Goal: Task Accomplishment & Management: Manage account settings

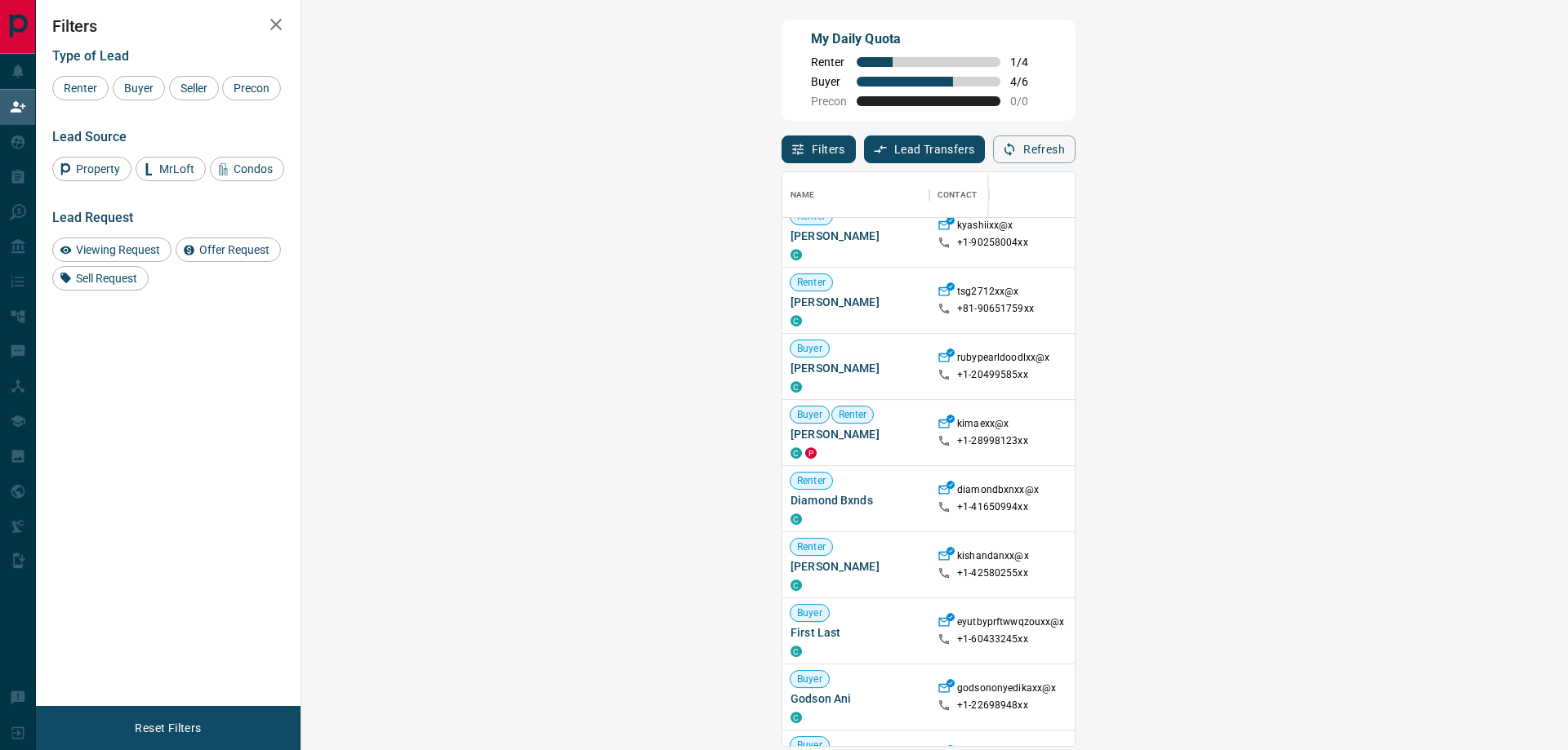
scroll to position [898, 0]
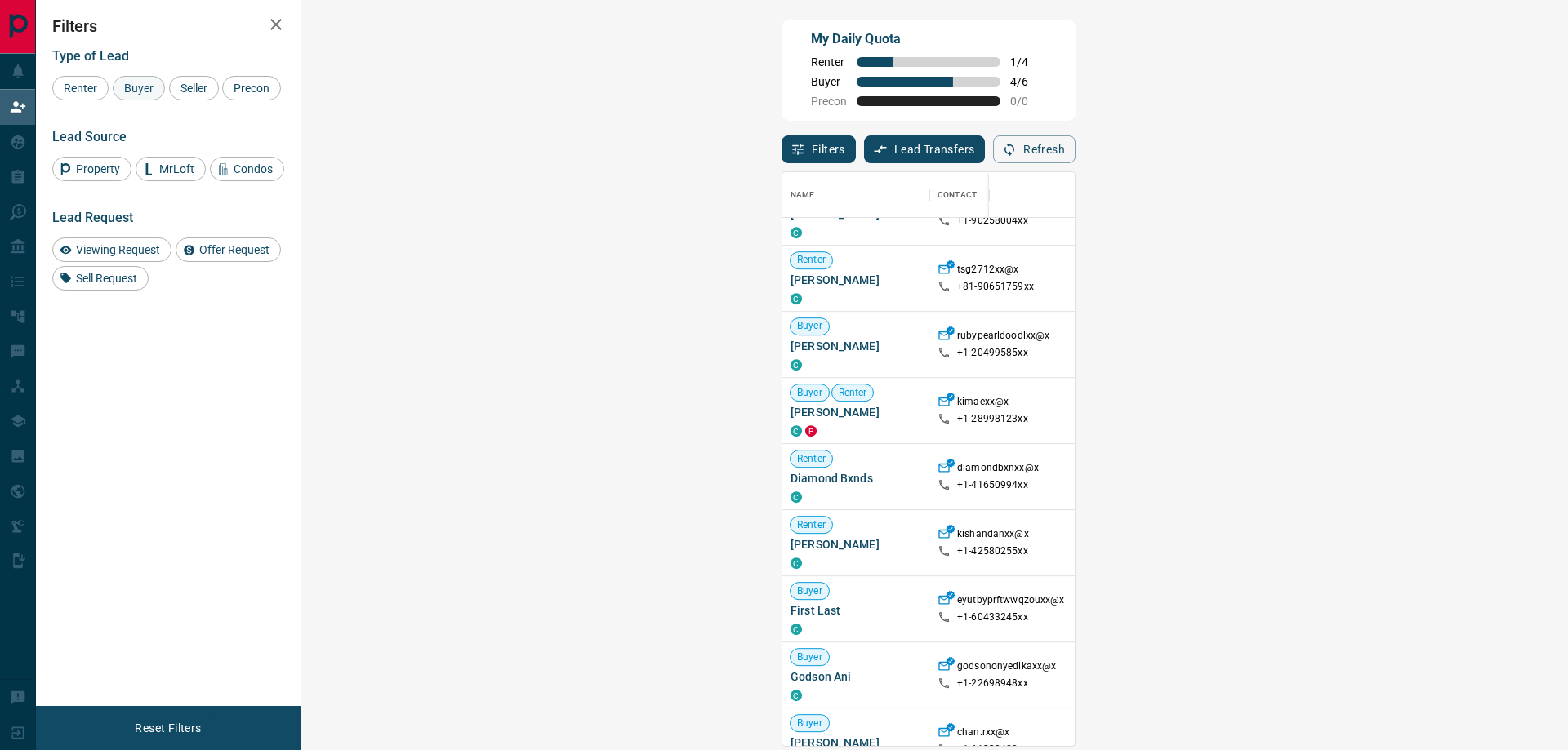
click at [150, 94] on div "Buyer" at bounding box center [138, 88] width 52 height 25
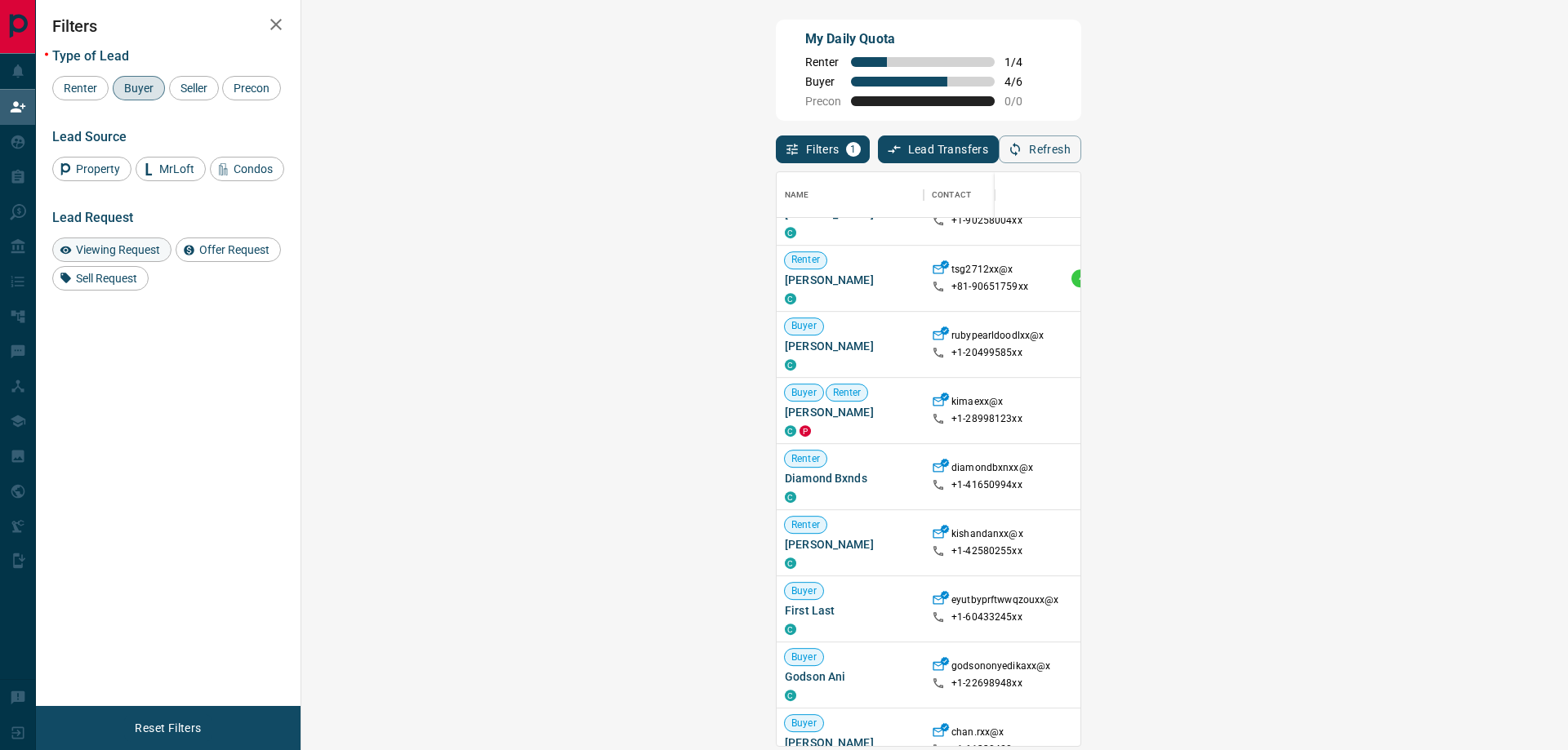
click at [145, 256] on span "Viewing Request" at bounding box center [118, 249] width 96 height 13
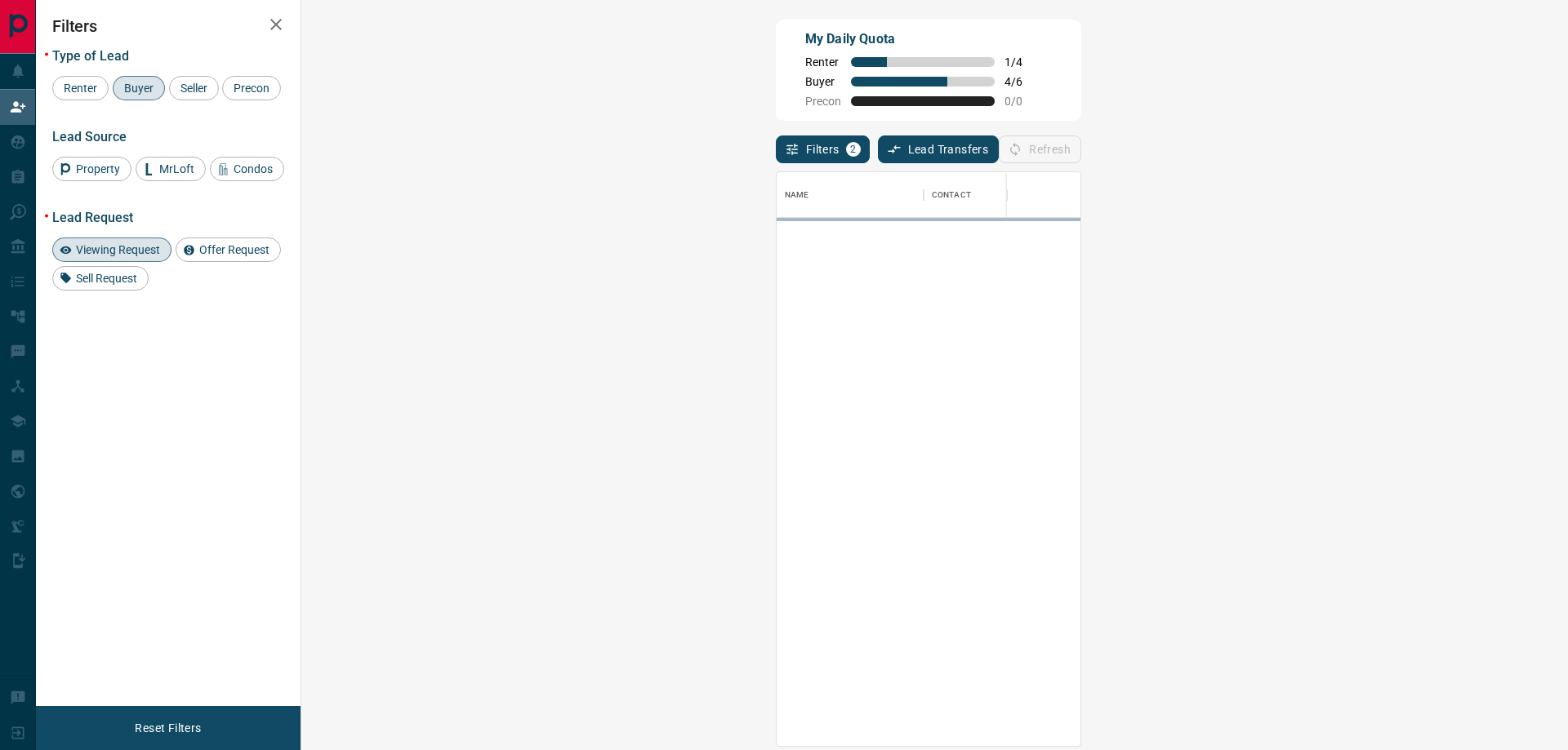
scroll to position [0, 0]
click at [127, 256] on span "Viewing Request" at bounding box center [118, 249] width 96 height 13
click at [127, 285] on span "Sell Request" at bounding box center [106, 278] width 73 height 13
click at [192, 98] on div "Seller" at bounding box center [193, 88] width 50 height 25
click at [191, 89] on span "Seller" at bounding box center [194, 88] width 39 height 13
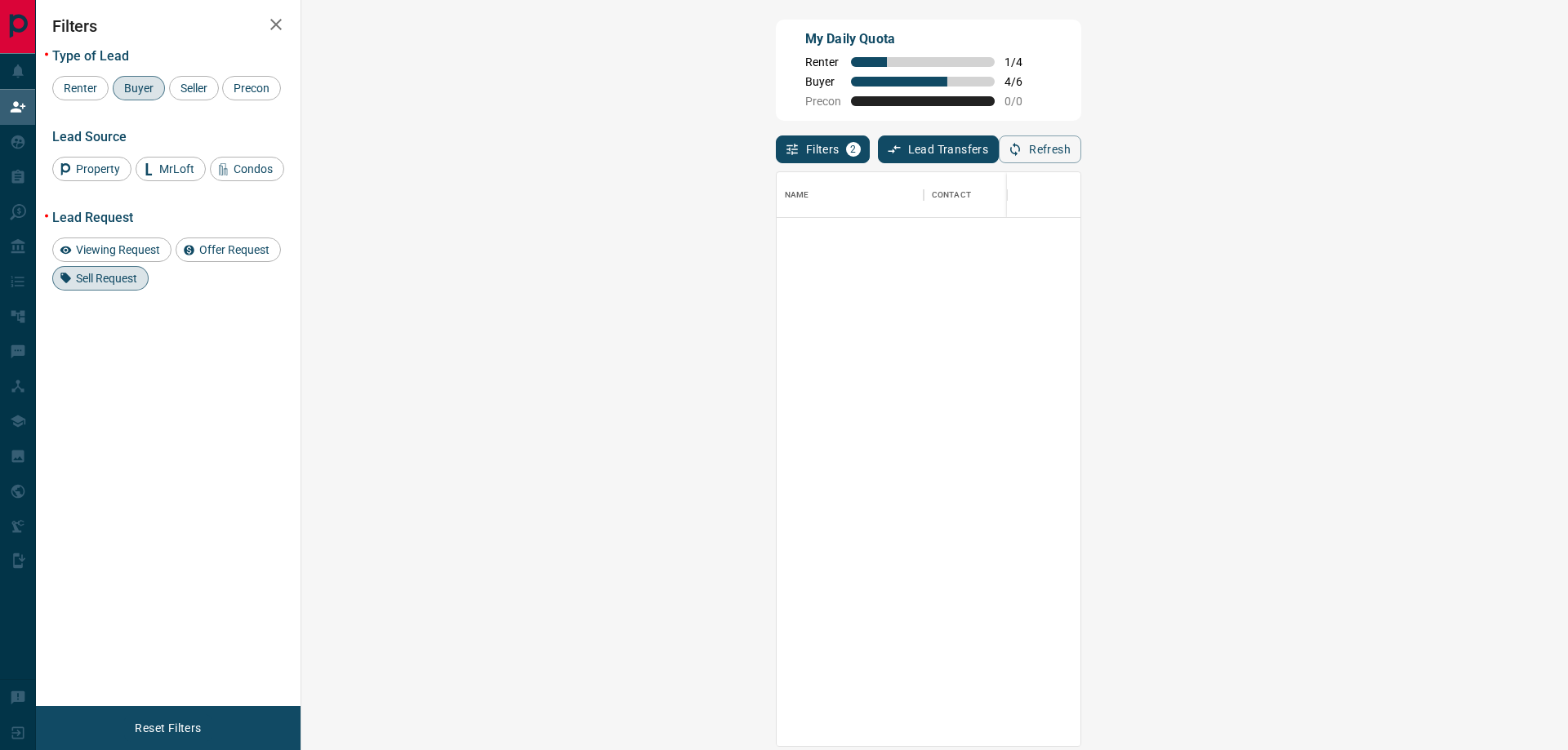
click at [123, 322] on div "Filters Type of Lead Renter Buyer Seller Precon Lead Source Property MrLoft Con…" at bounding box center [168, 353] width 264 height 706
click at [123, 285] on span "Sell Request" at bounding box center [106, 278] width 73 height 13
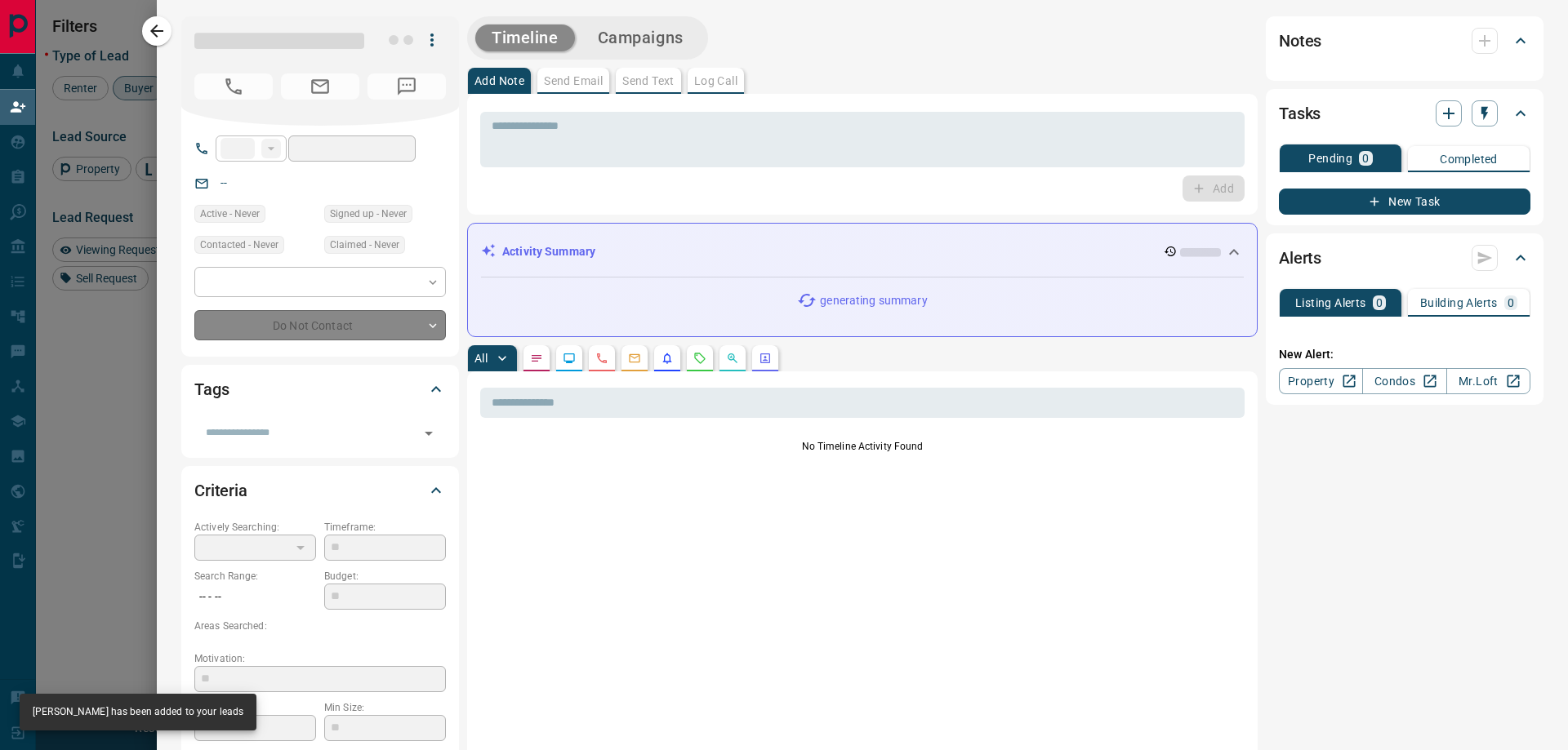
type input "**"
type input "**********"
type input "**"
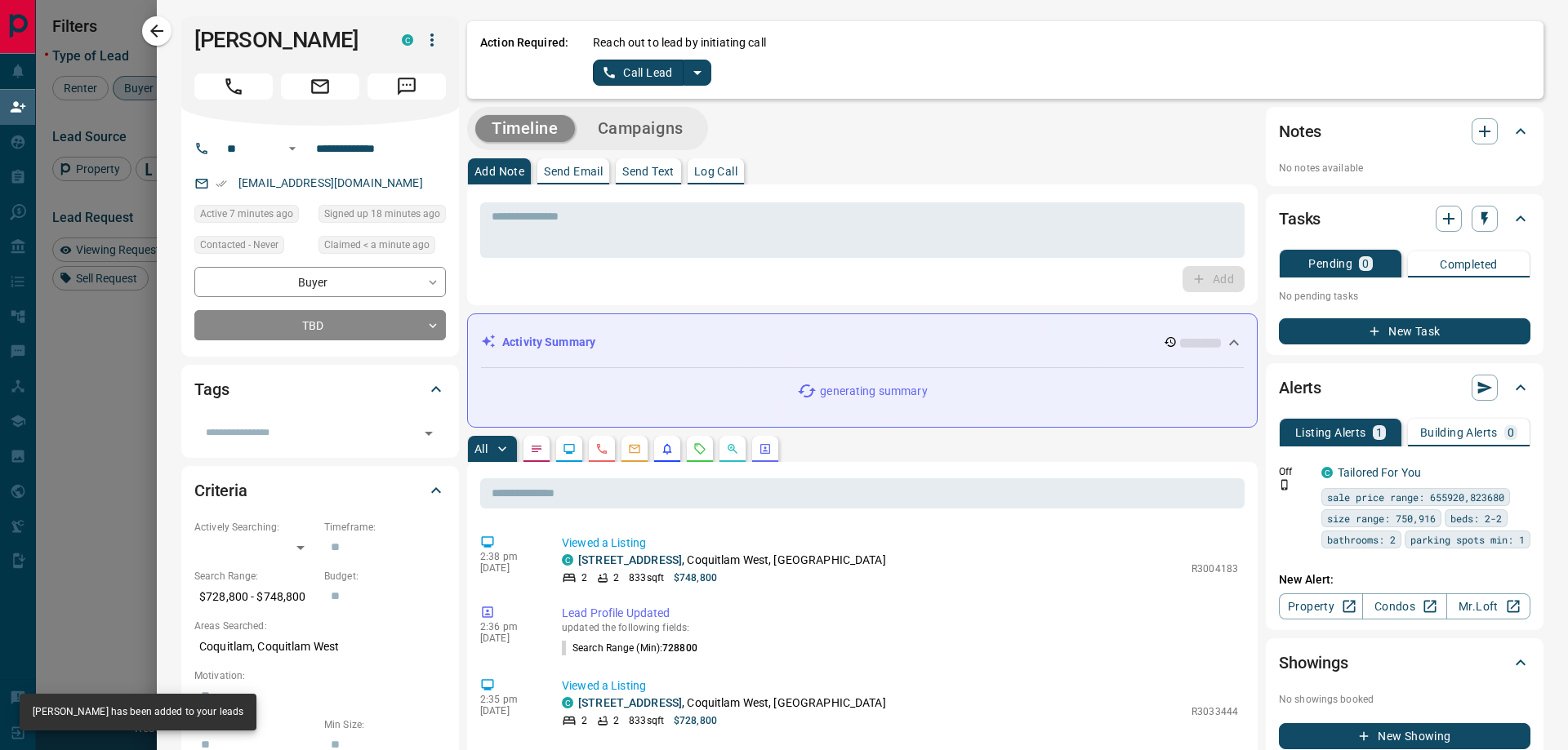
click at [697, 64] on icon "split button" at bounding box center [697, 73] width 19 height 19
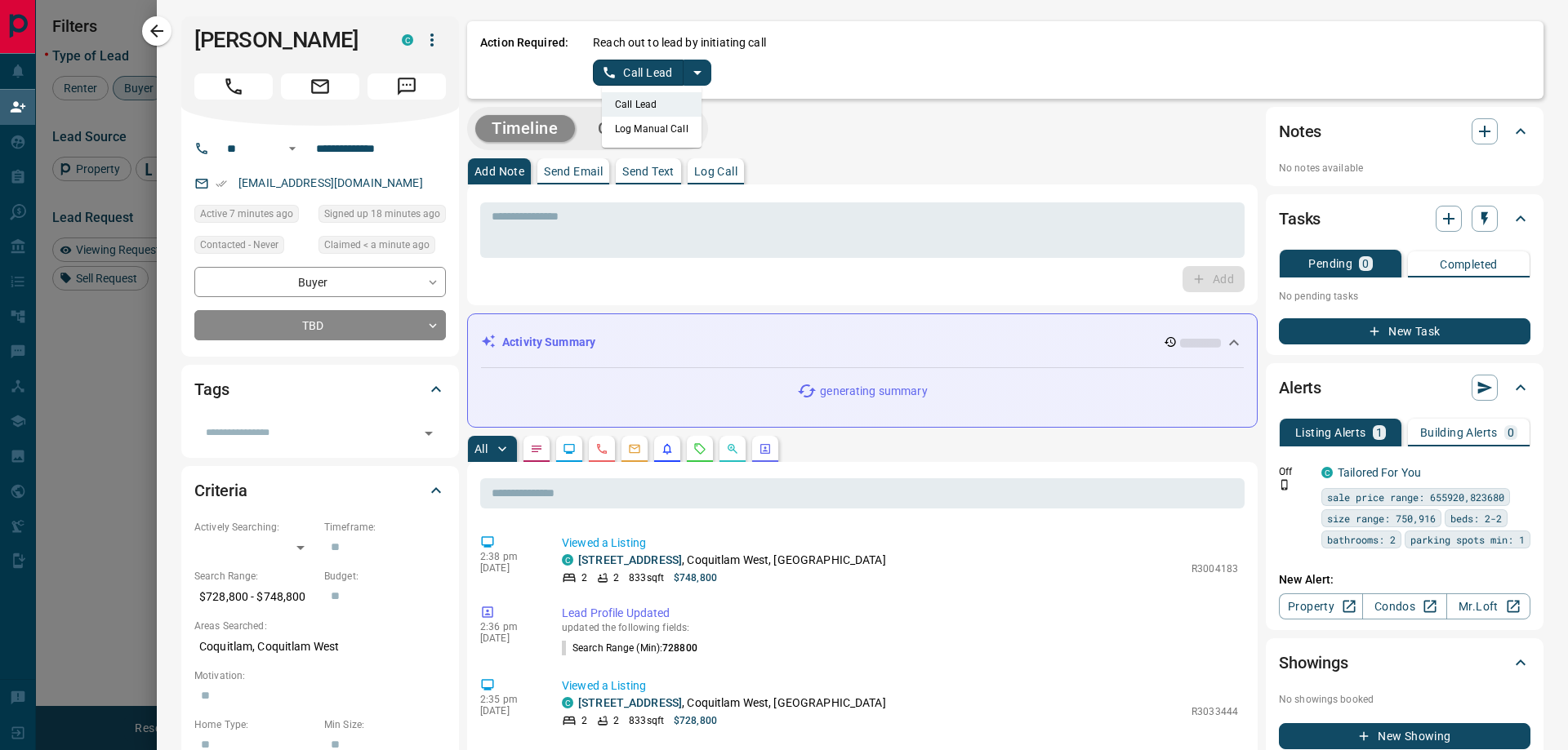
click at [606, 122] on li "Log Manual Call" at bounding box center [651, 129] width 99 height 25
click at [610, 77] on button "Log Manual Call" at bounding box center [647, 73] width 108 height 26
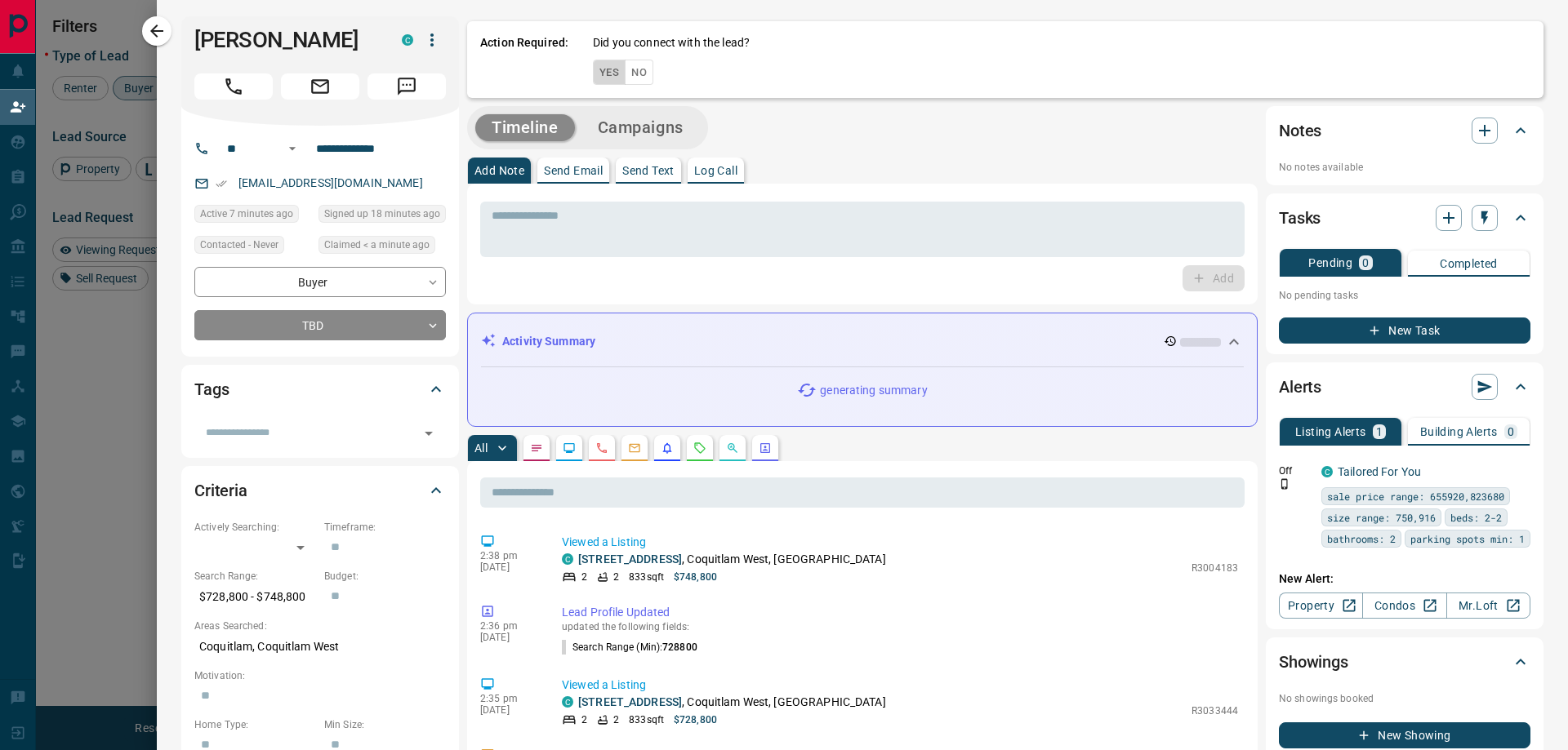
click at [610, 78] on button "Yes" at bounding box center [609, 72] width 33 height 25
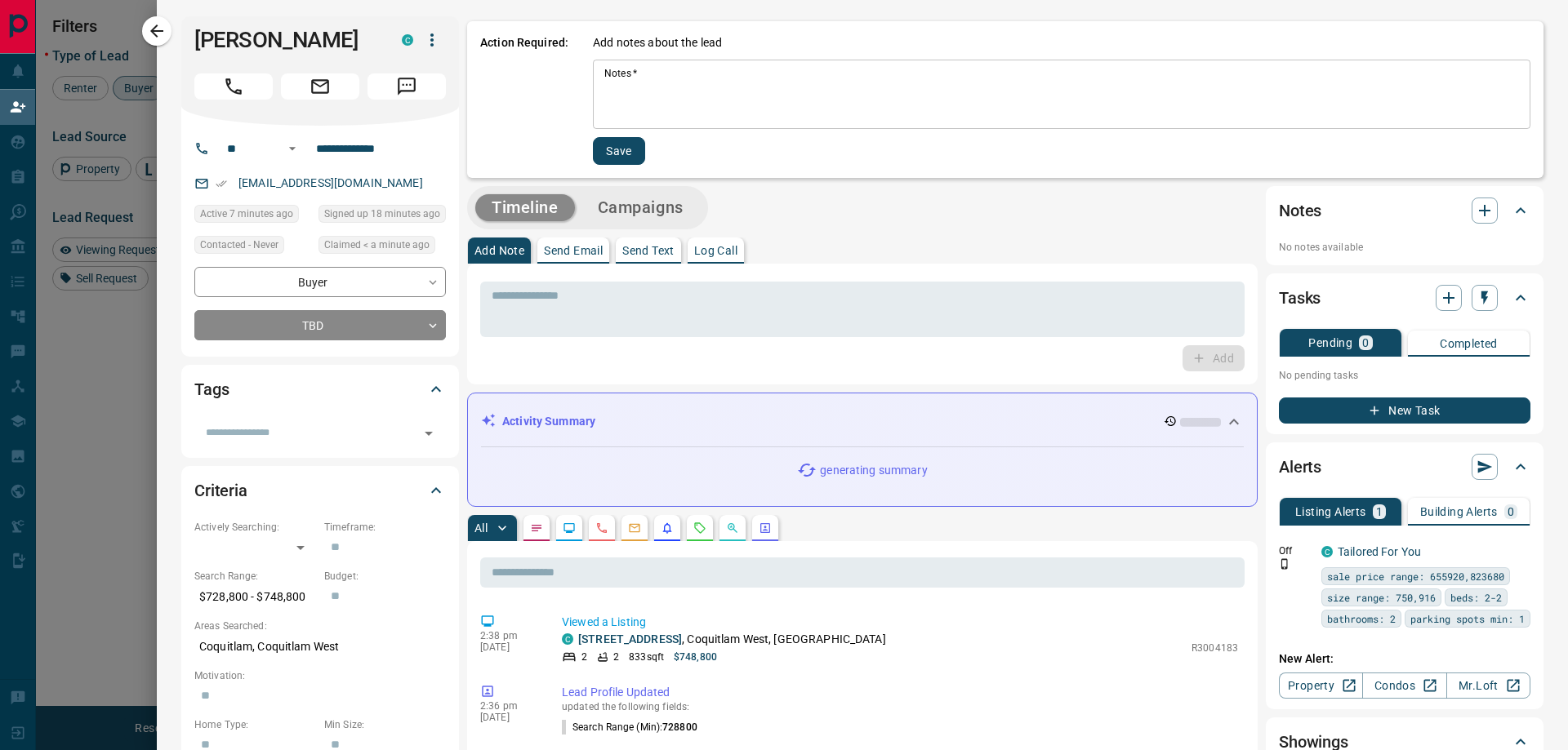
click at [713, 98] on textarea "Notes   *" at bounding box center [1061, 94] width 914 height 55
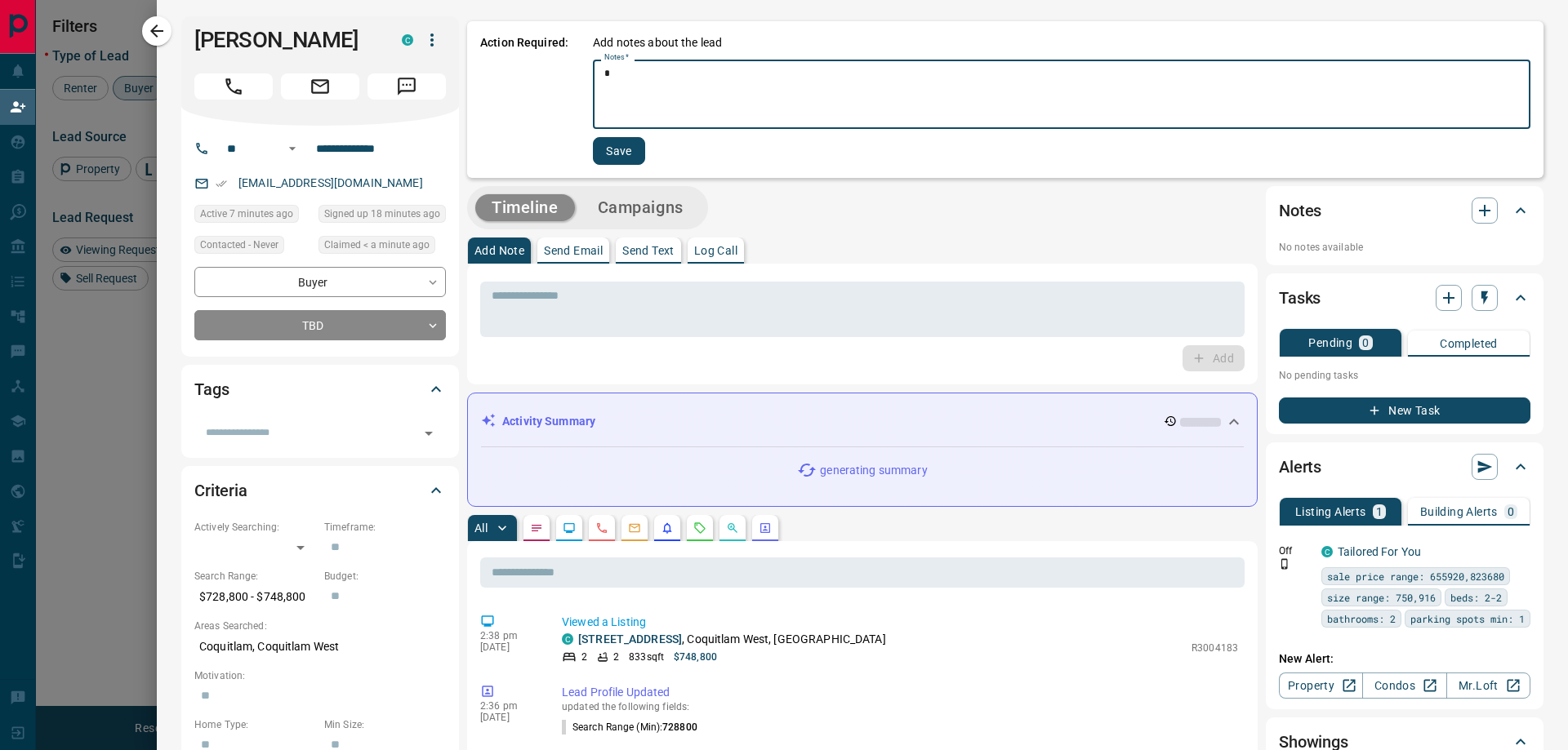
type textarea "*"
click at [597, 150] on button "Save" at bounding box center [618, 151] width 52 height 28
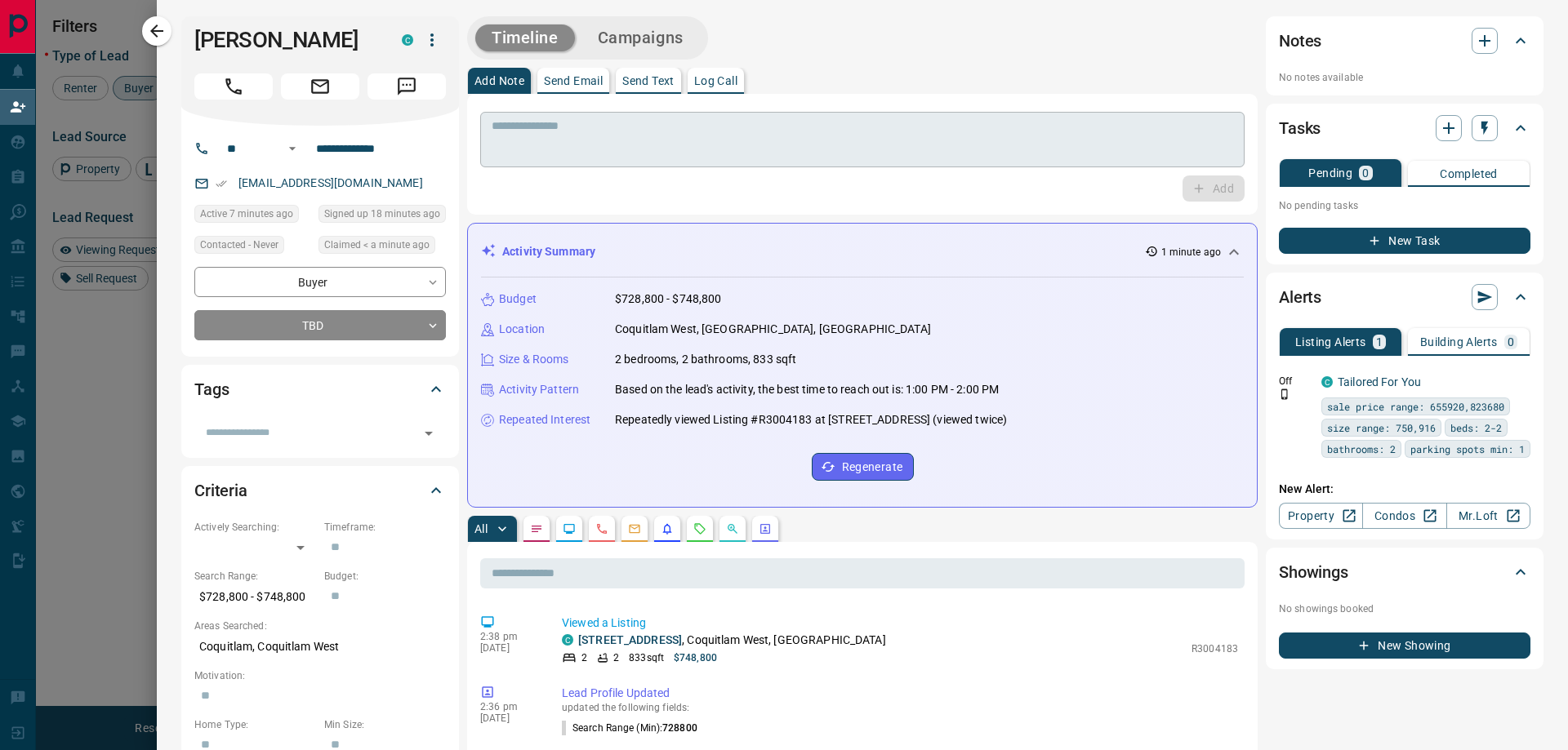
click at [519, 141] on textarea at bounding box center [863, 140] width 741 height 41
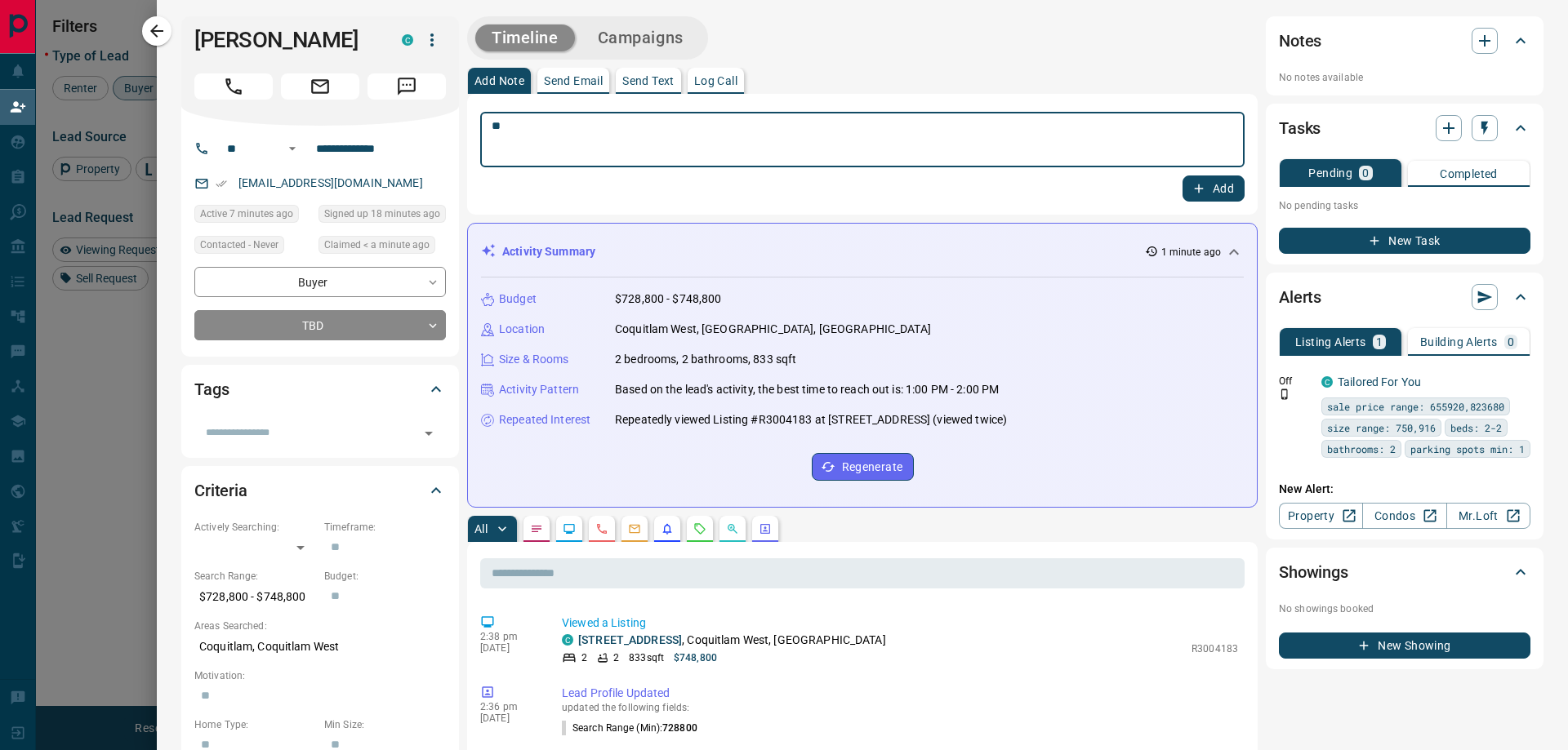
type textarea "*"
type textarea "**********"
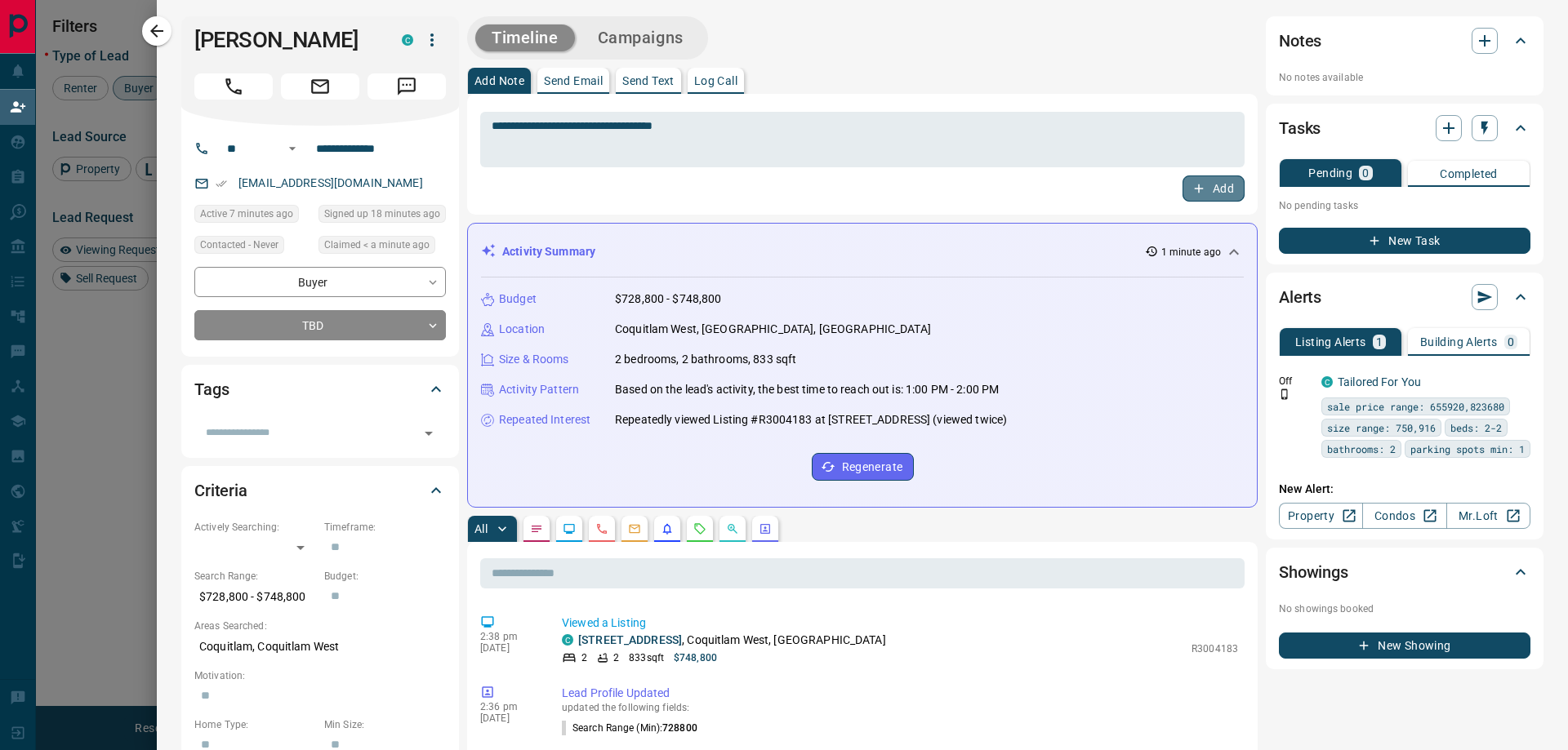
click at [1202, 184] on button "Add" at bounding box center [1213, 189] width 62 height 26
click at [385, 330] on body "Lead Transfers Claim Leads My Leads Tasks Opportunities Deals Campaigns Automat…" at bounding box center [784, 316] width 1568 height 632
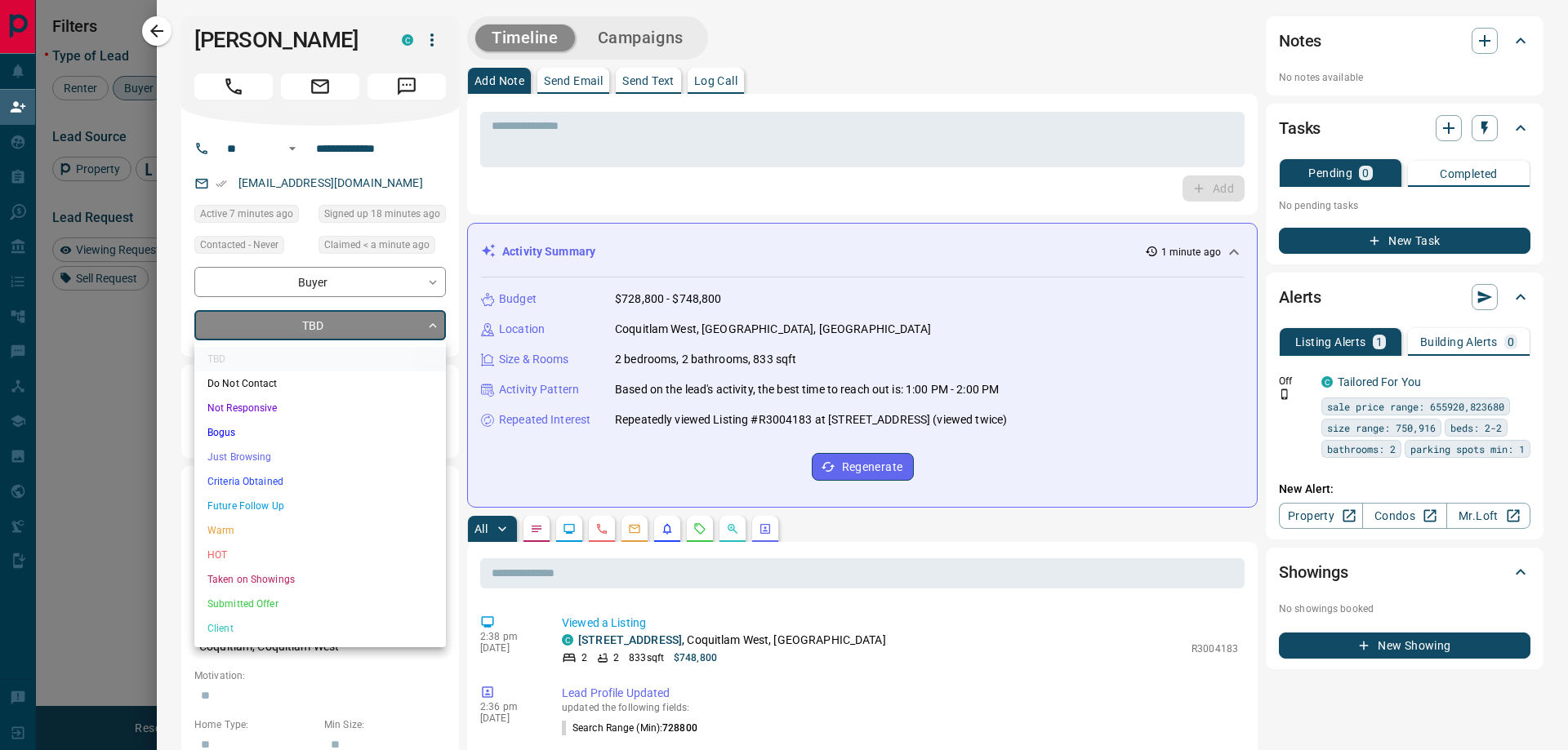
click at [283, 458] on li "Just Browsing" at bounding box center [320, 458] width 251 height 25
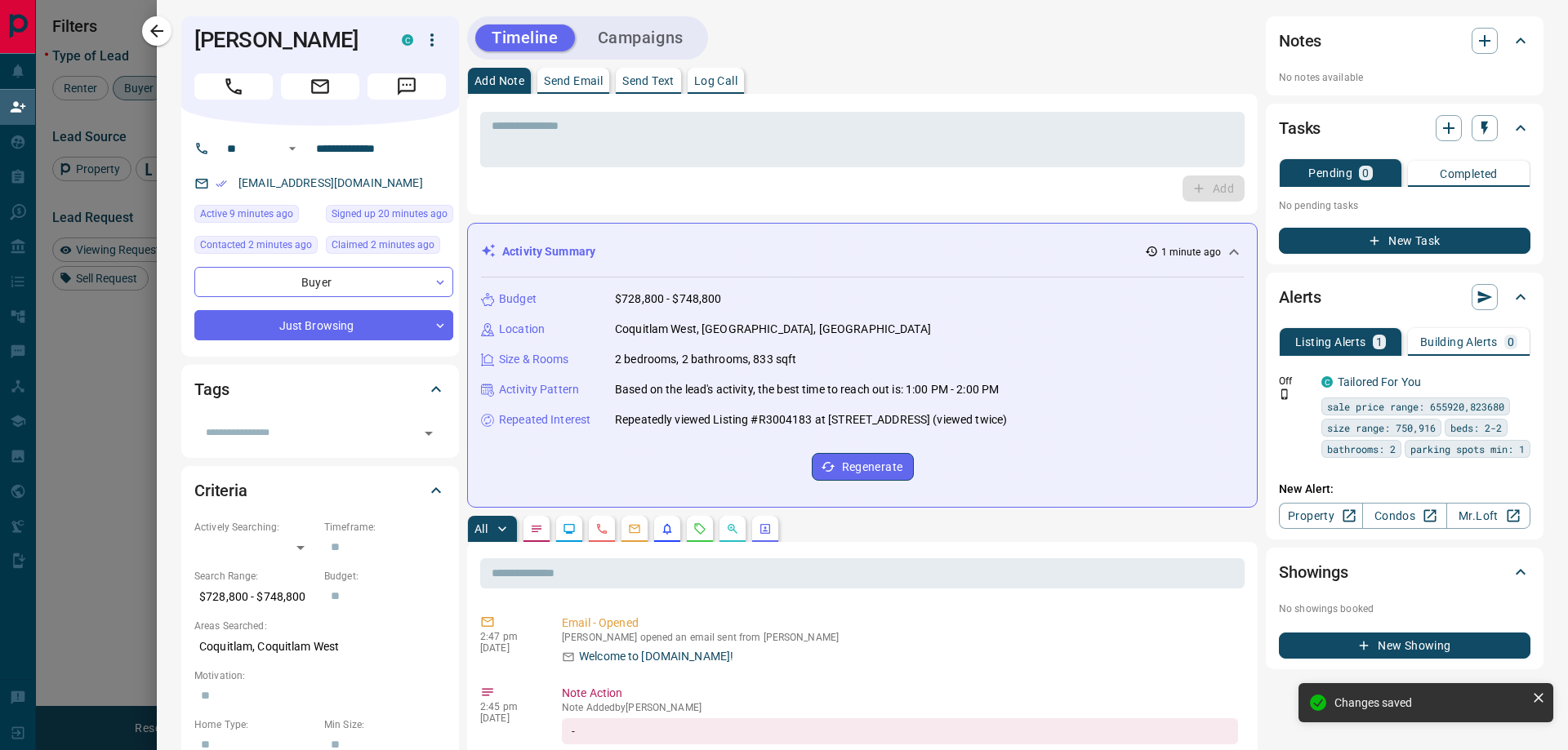
type input "*"
click at [116, 388] on div at bounding box center [784, 375] width 1568 height 750
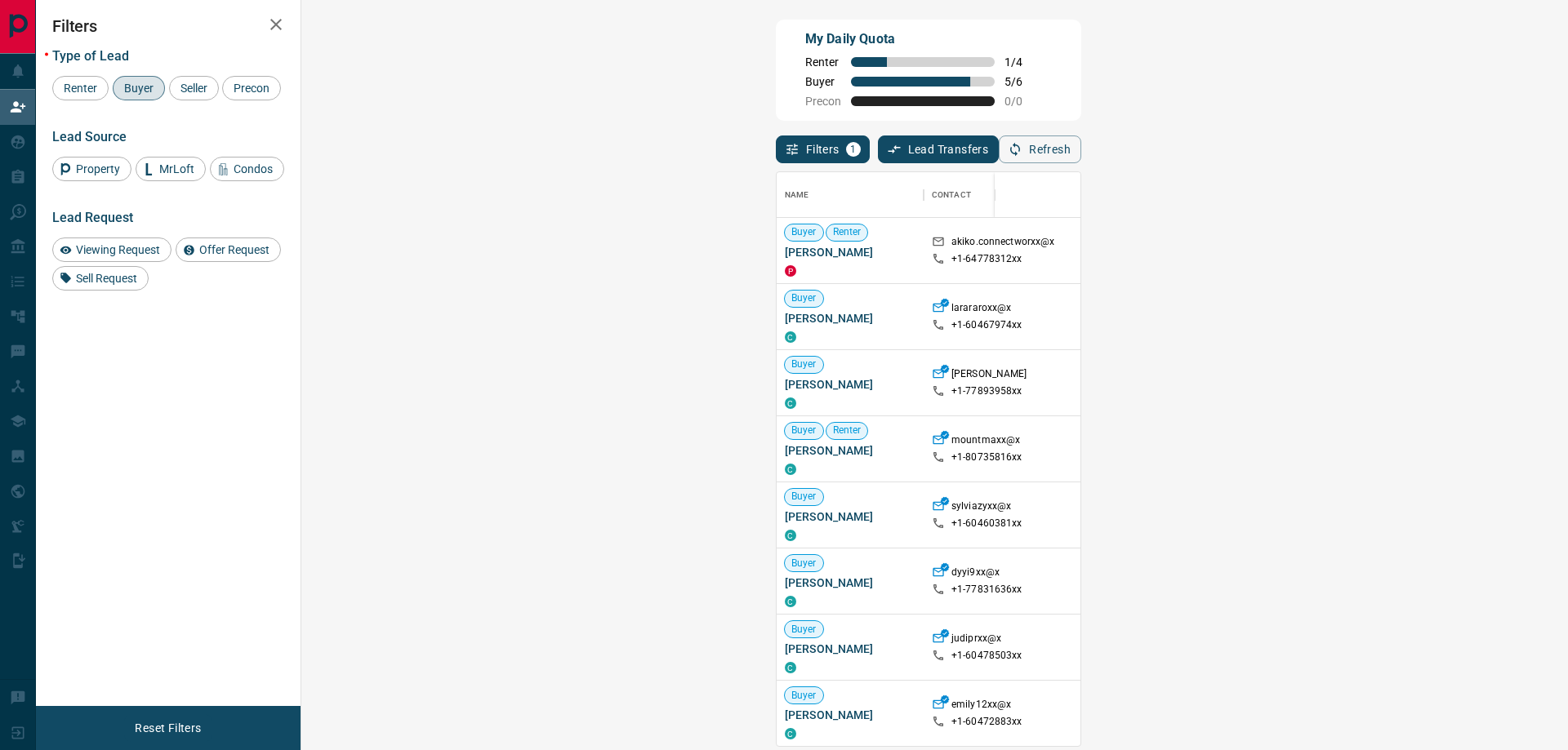
scroll to position [562, 1219]
